Goal: Check status

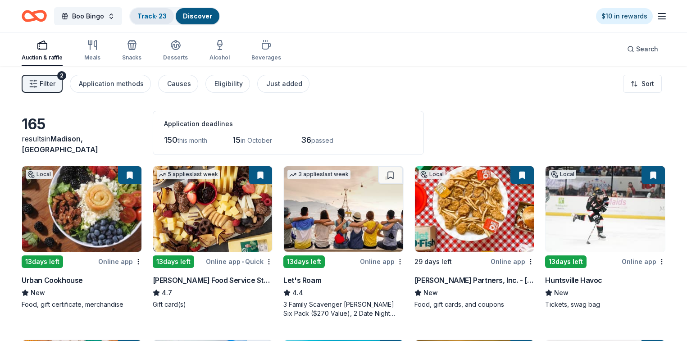
click at [163, 12] on link "Track · 23" at bounding box center [151, 16] width 29 height 8
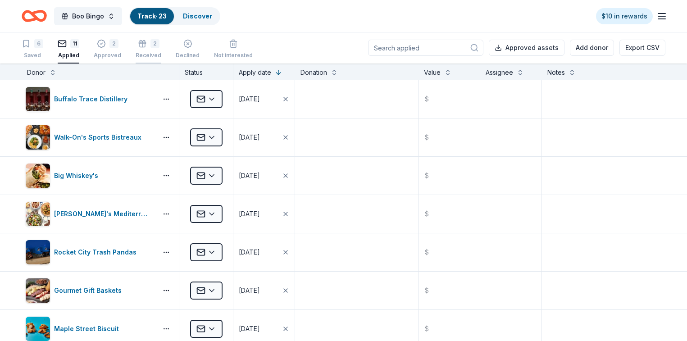
click at [159, 55] on div "Received" at bounding box center [148, 55] width 26 height 7
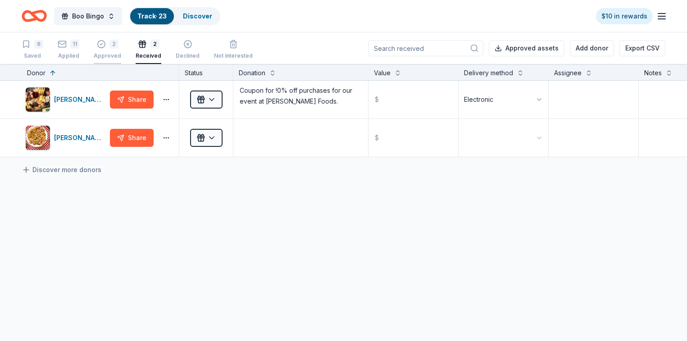
click at [121, 54] on div "Approved" at bounding box center [107, 55] width 27 height 7
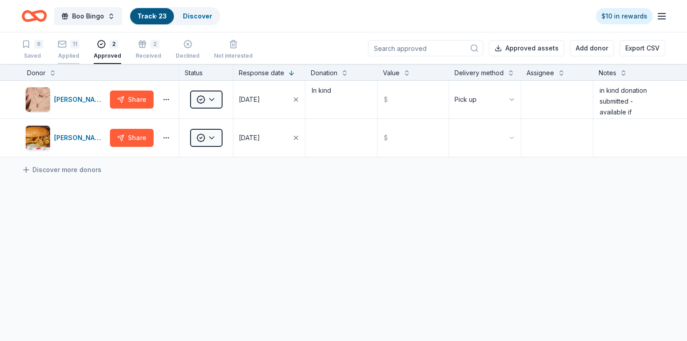
click at [79, 54] on div "Applied" at bounding box center [69, 55] width 22 height 7
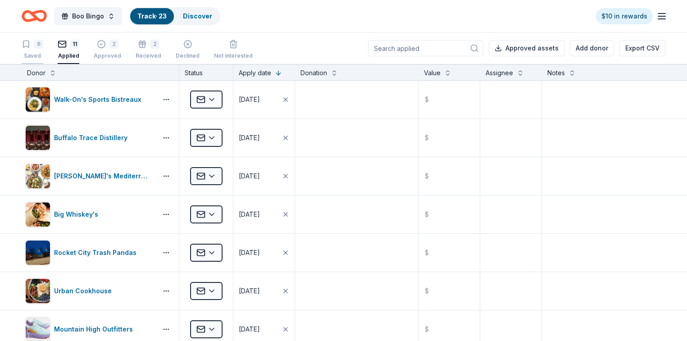
click at [43, 53] on div "Saved" at bounding box center [33, 55] width 22 height 7
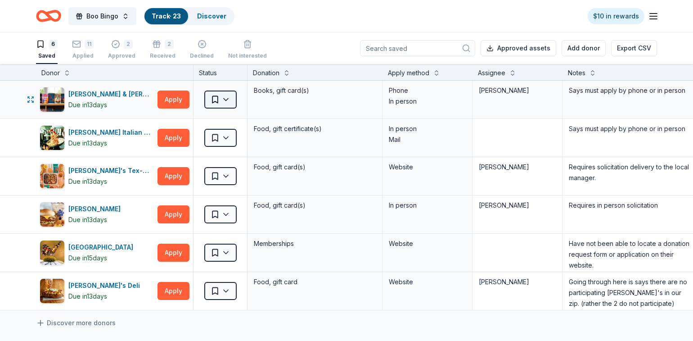
click at [223, 102] on html "Boo Bingo Track · 23 Discover $10 in rewards 6 Saved 11 Applied 2 Approved 2 Re…" at bounding box center [346, 170] width 693 height 341
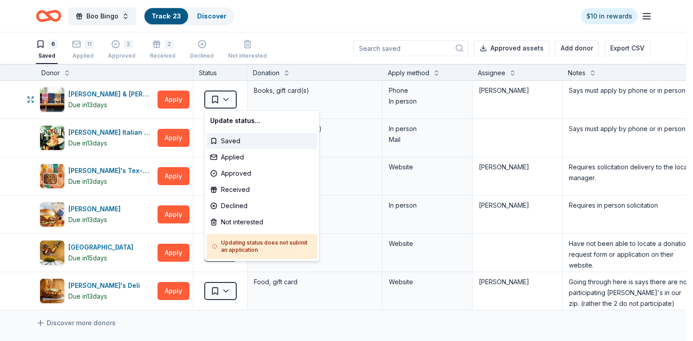
click at [227, 102] on html "Boo Bingo Track · 23 Discover $10 in rewards 6 Saved 11 Applied 2 Approved 2 Re…" at bounding box center [346, 170] width 693 height 341
